Goal: Find specific page/section: Find specific page/section

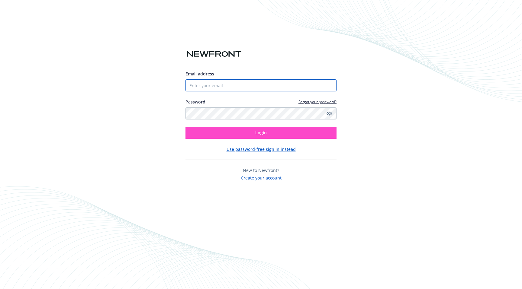
type input "[EMAIL_ADDRESS][DOMAIN_NAME]"
click at [267, 130] on button "Login" at bounding box center [261, 133] width 151 height 12
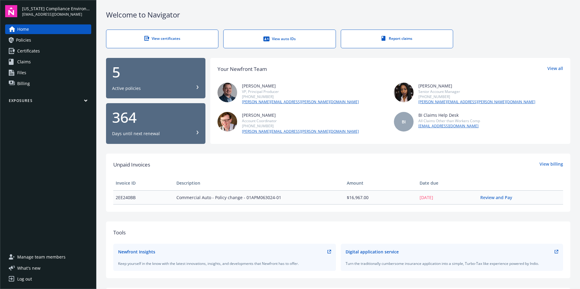
click at [30, 41] on span "Policies" at bounding box center [23, 40] width 15 height 10
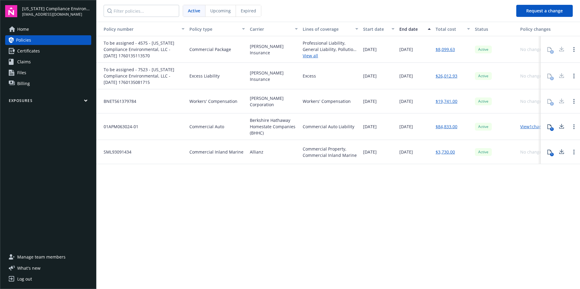
click at [33, 52] on span "Certificates" at bounding box center [28, 51] width 23 height 10
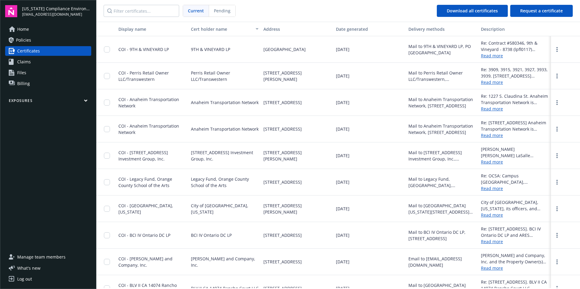
click at [30, 30] on link "Home" at bounding box center [48, 29] width 86 height 10
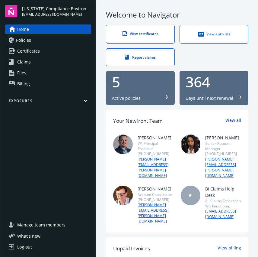
click at [23, 52] on span "Certificates" at bounding box center [28, 51] width 23 height 10
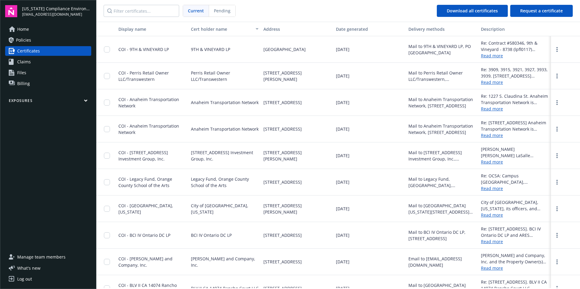
click at [14, 29] on icon at bounding box center [12, 29] width 7 height 6
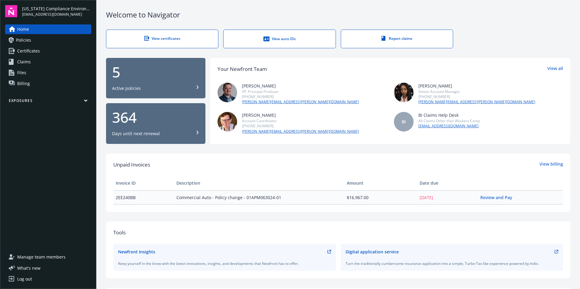
click at [26, 41] on span "Policies" at bounding box center [23, 40] width 15 height 10
